Goal: Information Seeking & Learning: Learn about a topic

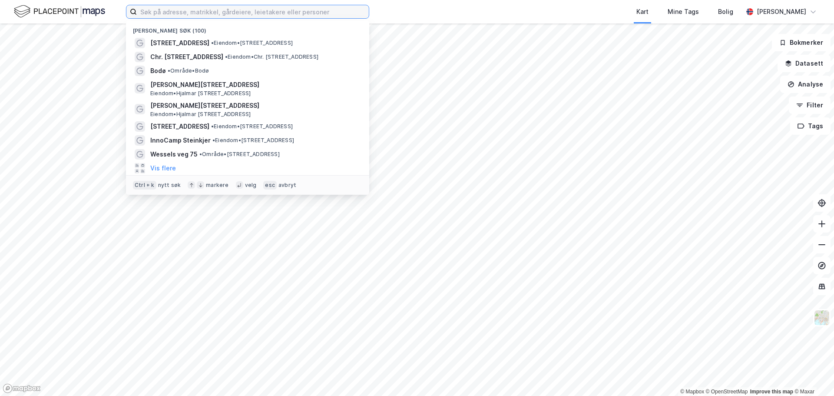
click at [174, 12] on input at bounding box center [253, 11] width 232 height 13
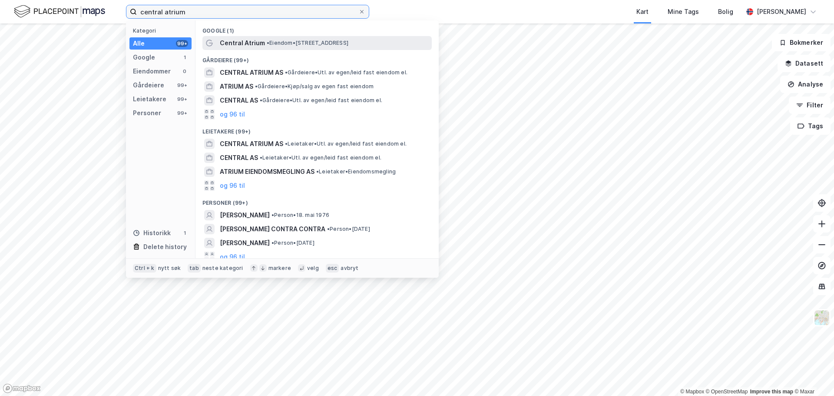
type input "central atrium"
click at [299, 46] on span "• Eiendom • [STREET_ADDRESS]" at bounding box center [308, 43] width 82 height 7
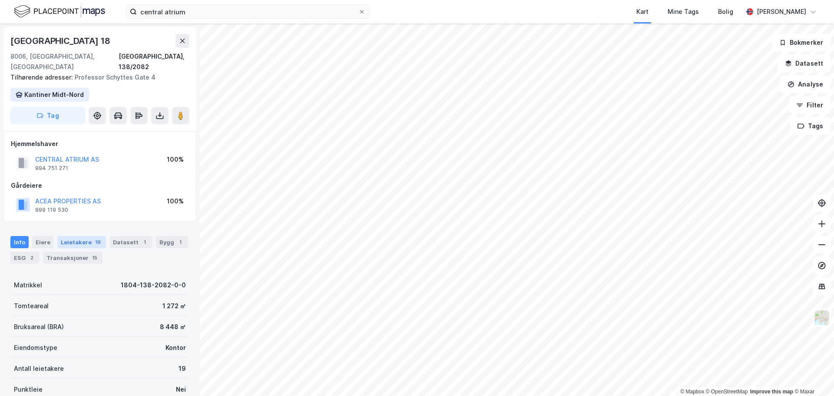
click at [86, 236] on div "Leietakere 19" at bounding box center [81, 242] width 49 height 12
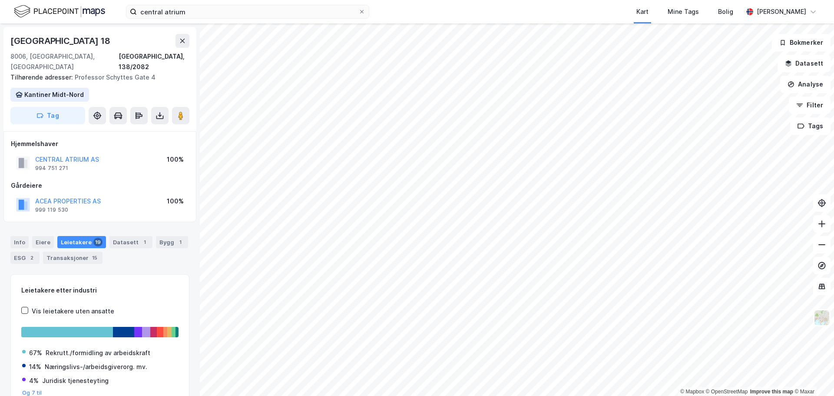
click at [62, 236] on div "Leietakere 19" at bounding box center [81, 242] width 49 height 12
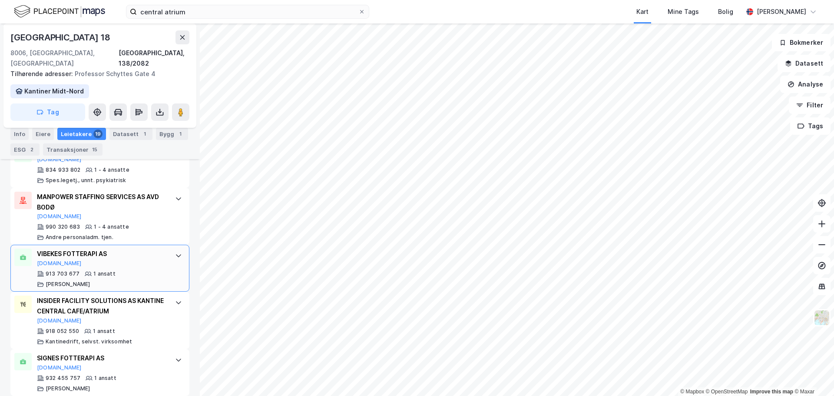
scroll to position [969, 0]
click at [41, 132] on div "Eiere" at bounding box center [43, 134] width 22 height 12
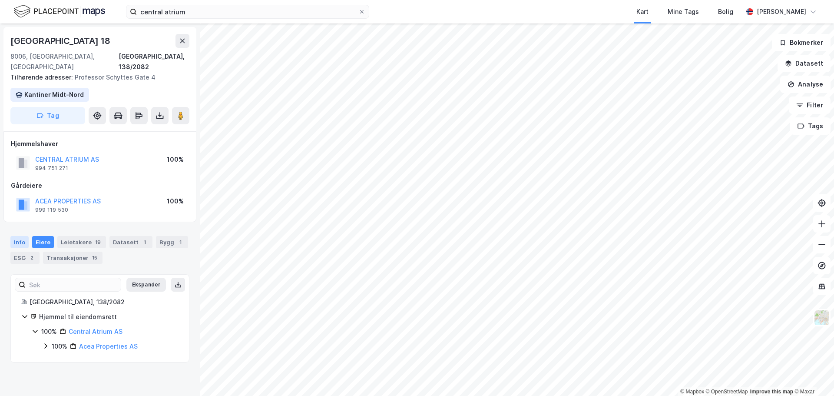
click at [16, 236] on div "Info" at bounding box center [19, 242] width 18 height 12
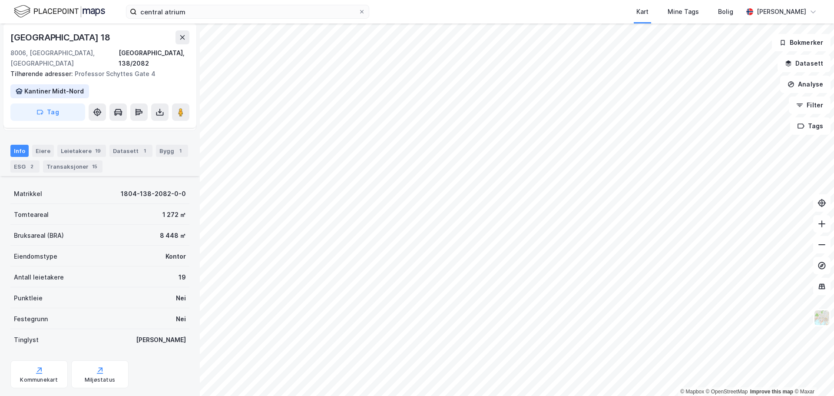
scroll to position [102, 0]
